Goal: Transaction & Acquisition: Purchase product/service

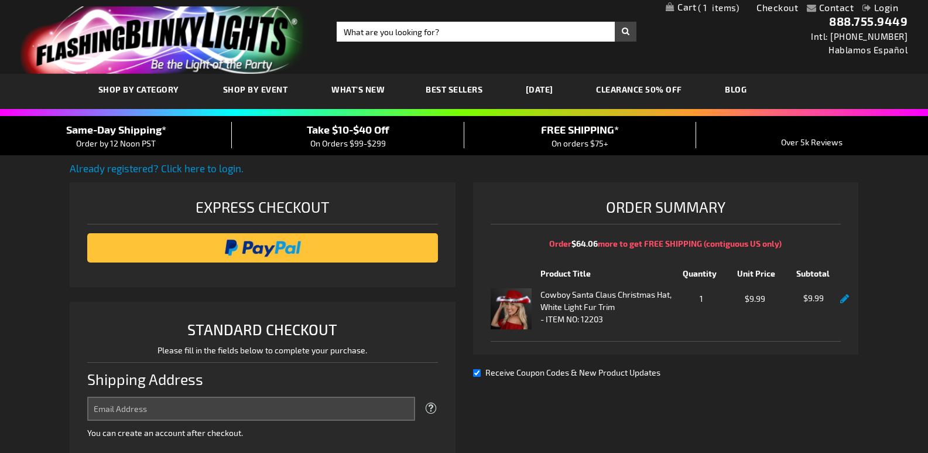
select select "US"
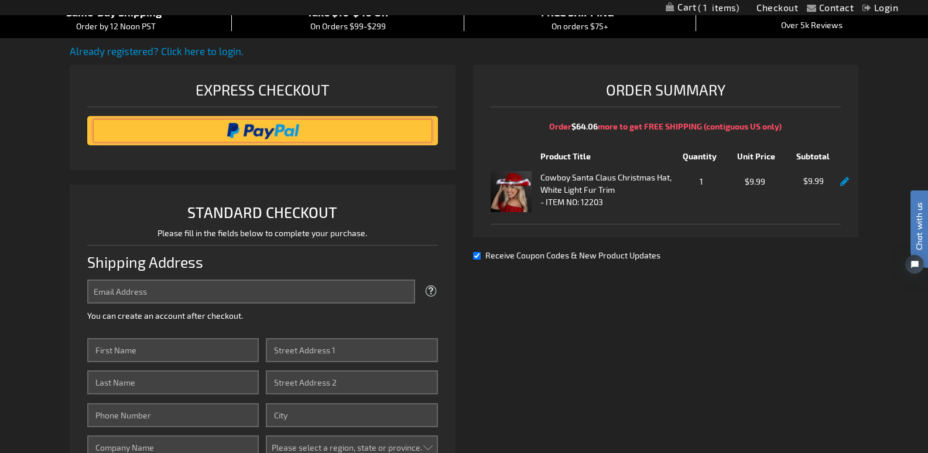
click at [276, 128] on input "image" at bounding box center [262, 130] width 339 height 23
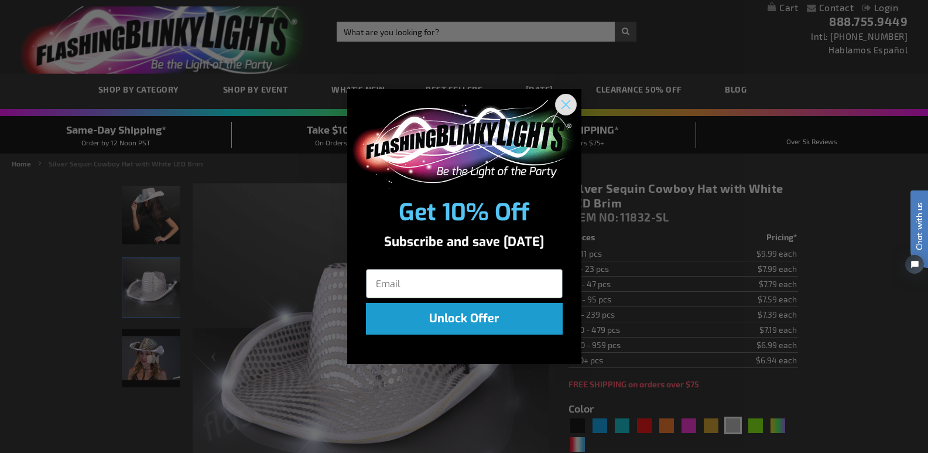
click at [564, 102] on circle "Close dialog" at bounding box center [565, 104] width 19 height 19
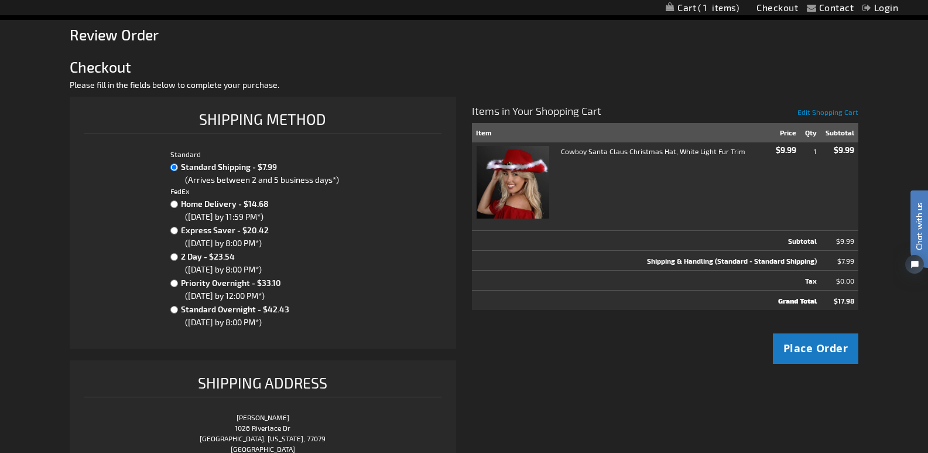
scroll to position [117, 0]
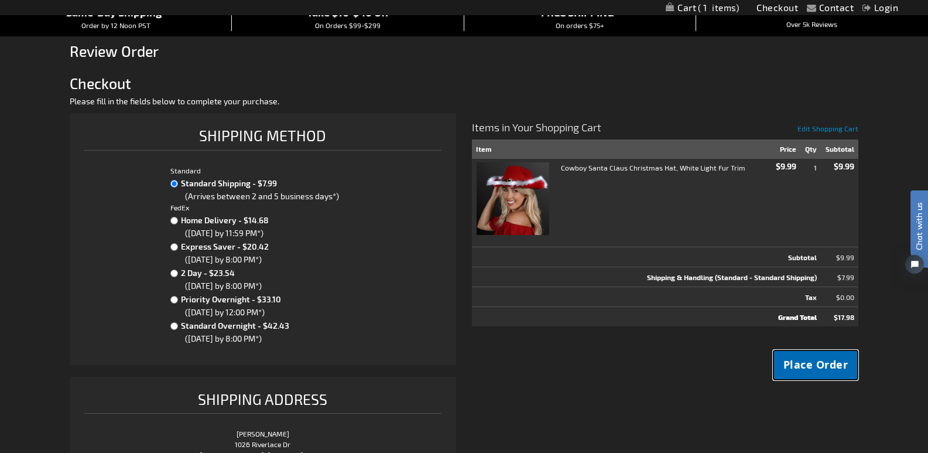
click at [823, 361] on span "Place Order" at bounding box center [815, 364] width 65 height 15
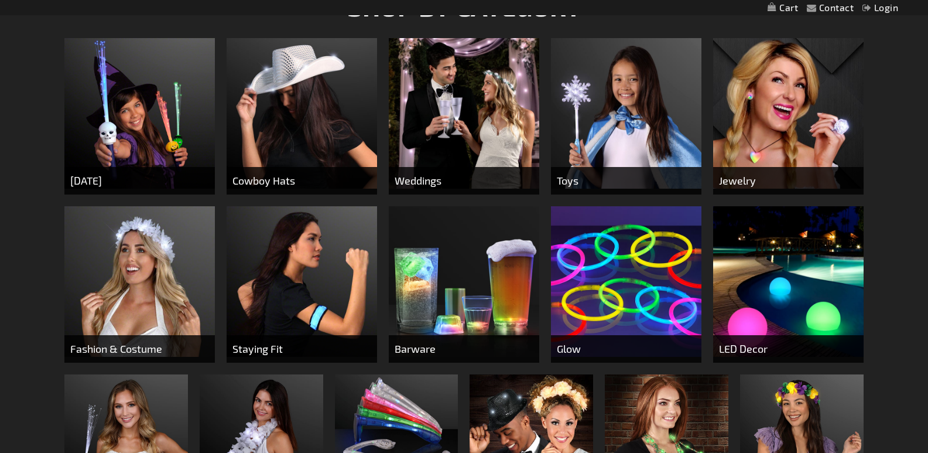
click at [317, 136] on img at bounding box center [302, 113] width 150 height 150
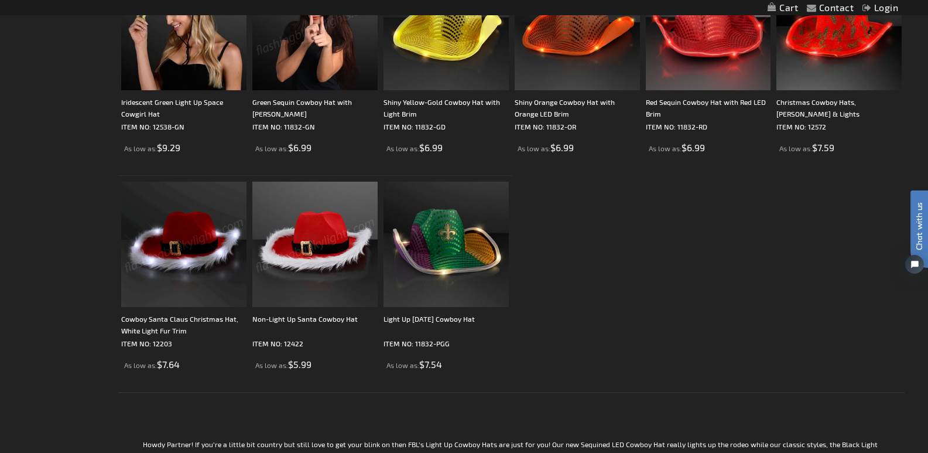
click at [209, 251] on img at bounding box center [183, 243] width 125 height 125
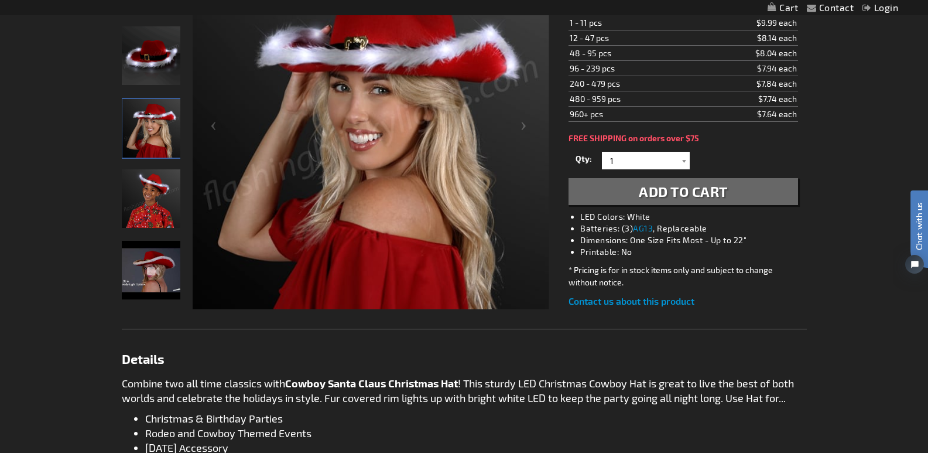
scroll to position [293, 0]
